Goal: Subscribe to service/newsletter

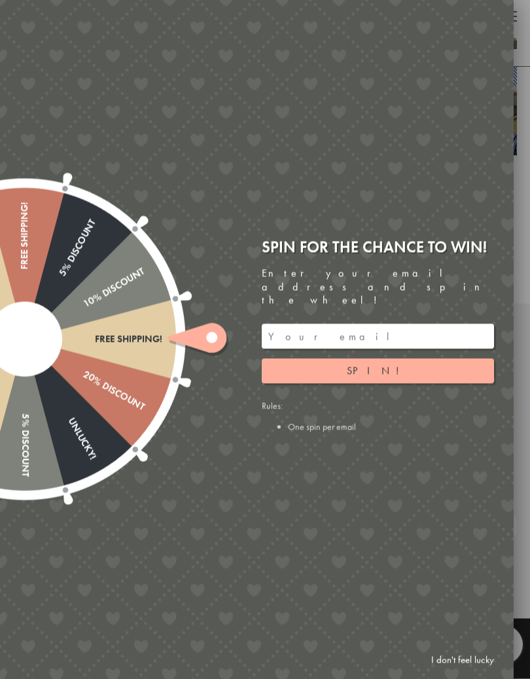
scroll to position [873, 0]
click at [291, 324] on input "email" at bounding box center [378, 336] width 232 height 25
type input "georgiemburt@aol.com"
click at [396, 359] on button "Spin!" at bounding box center [378, 371] width 232 height 25
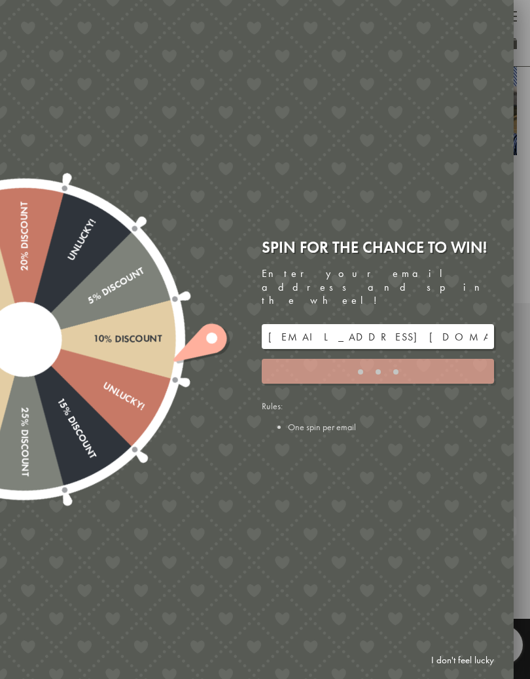
type input "JJHWAXHK"
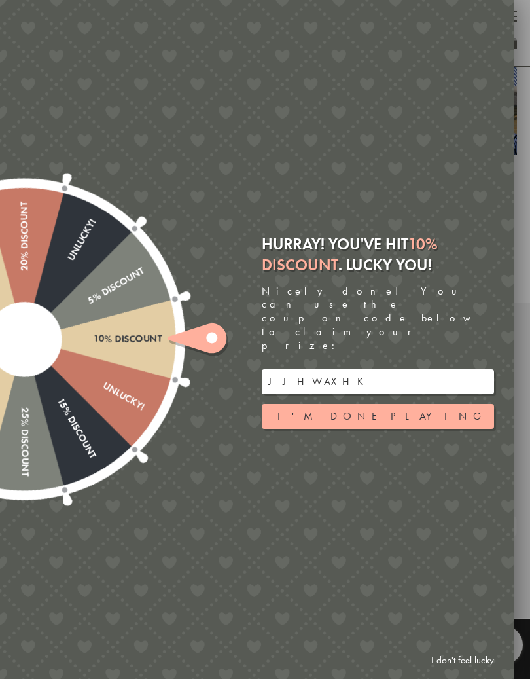
click at [401, 404] on button "I'm done playing" at bounding box center [378, 416] width 232 height 25
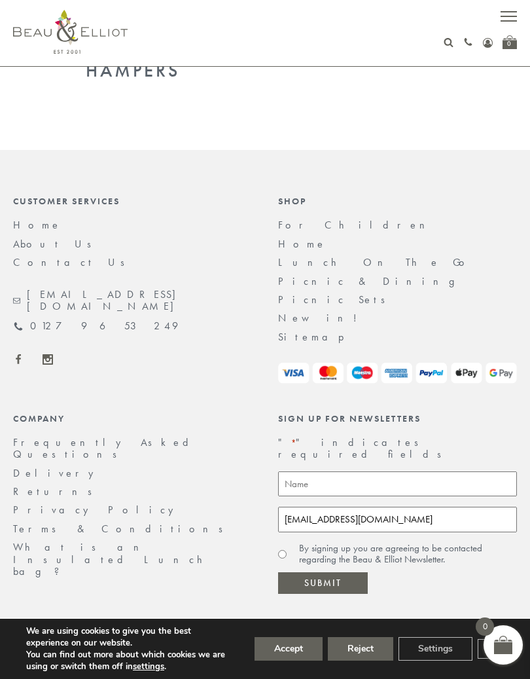
scroll to position [1033, 0]
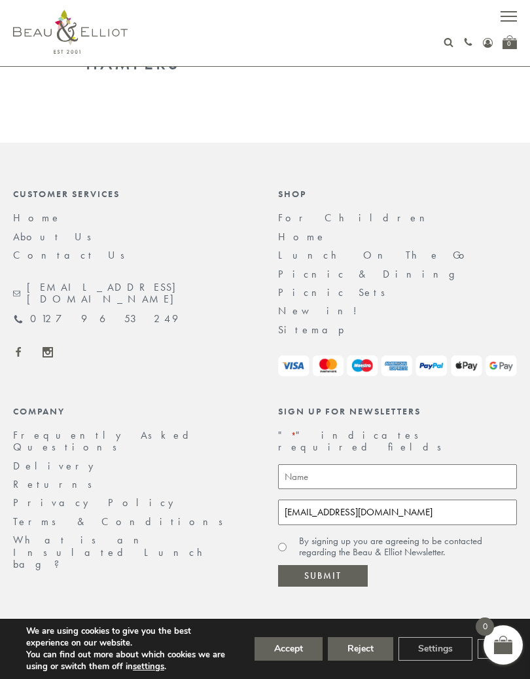
click at [317, 464] on input "Name *" at bounding box center [397, 477] width 239 height 26
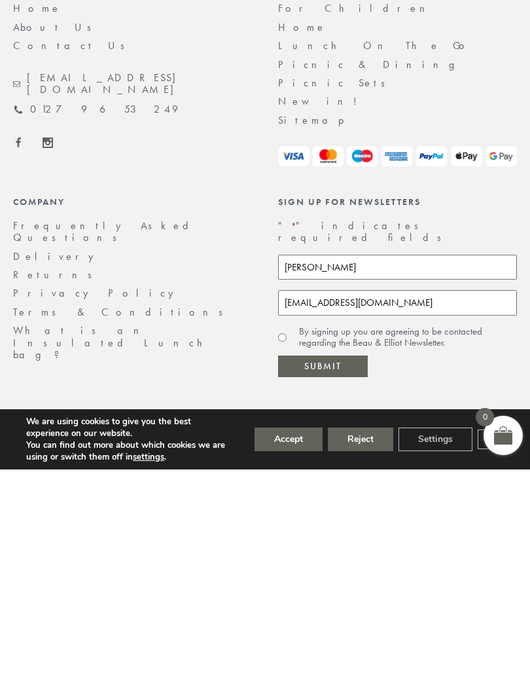
type input "Georgie Burt"
click at [338, 565] on input "Submit" at bounding box center [323, 576] width 90 height 22
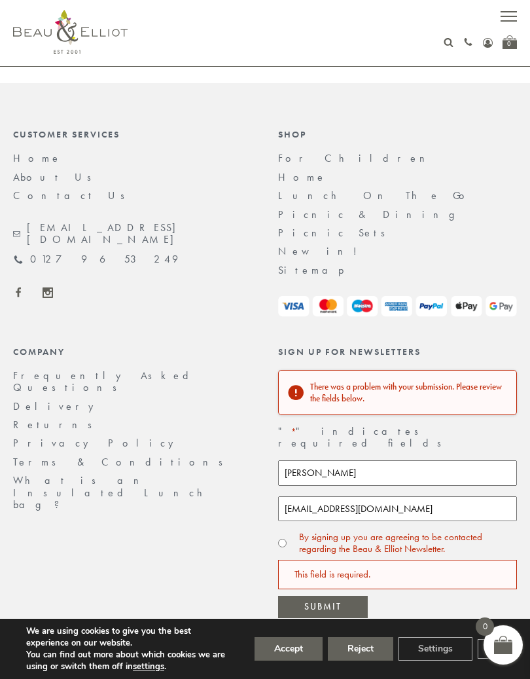
scroll to position [1123, 0]
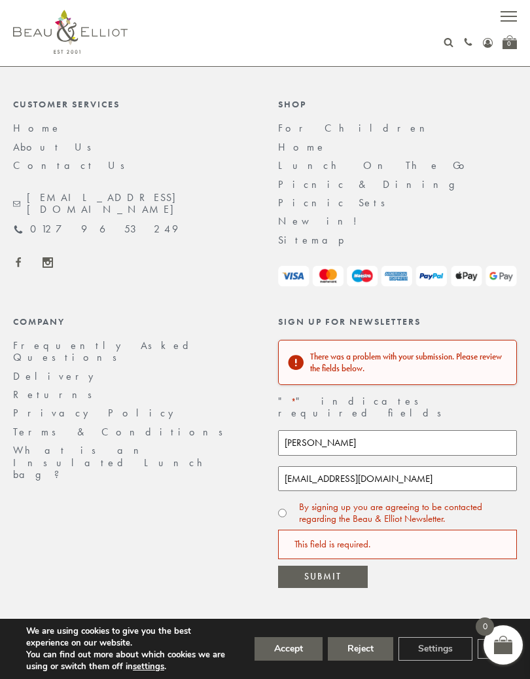
click at [299, 501] on label "By signing up you are agreeing to be contacted regarding the Beau & Elliot News…" at bounding box center [408, 512] width 218 height 23
click at [287, 509] on input "By signing up you are agreeing to be contacted regarding the Beau & Elliot News…" at bounding box center [282, 513] width 9 height 9
radio input "true"
click at [331, 565] on input "Submit" at bounding box center [323, 576] width 90 height 22
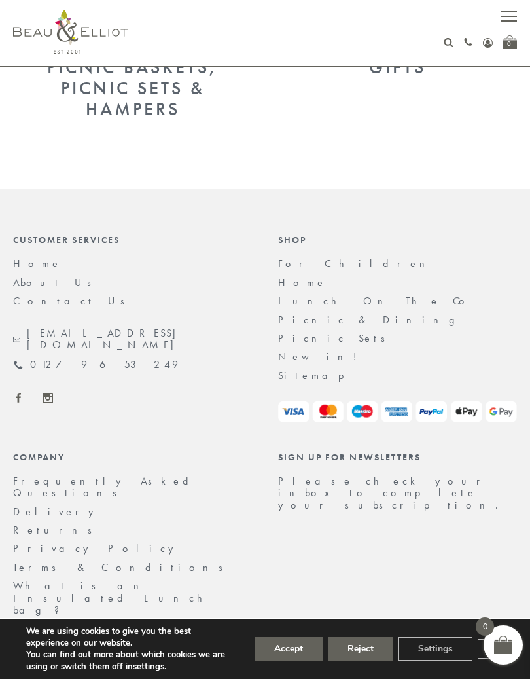
click at [306, 376] on link "Sitemap" at bounding box center [320, 375] width 84 height 14
